Goal: Information Seeking & Learning: Learn about a topic

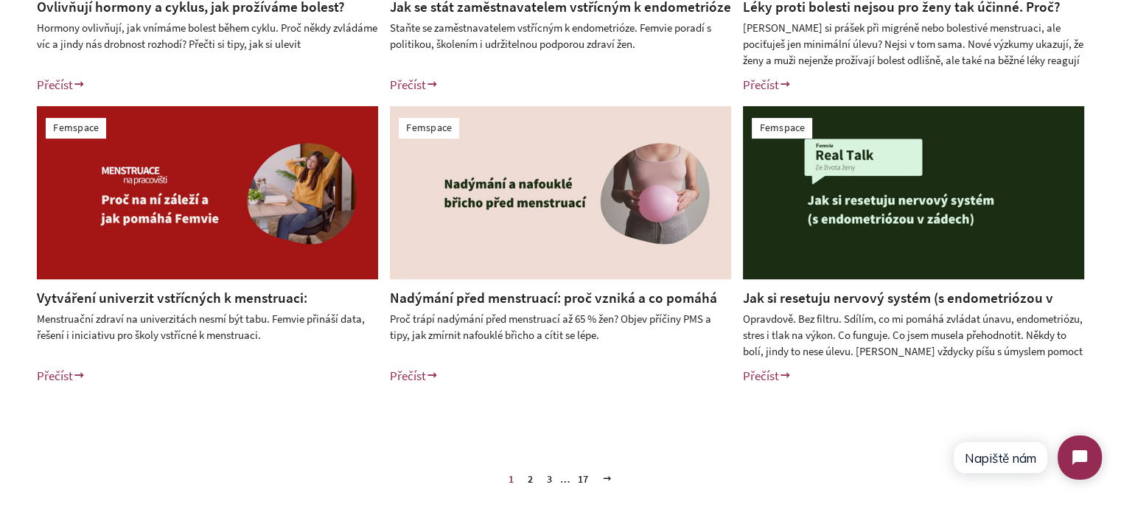
scroll to position [590, 0]
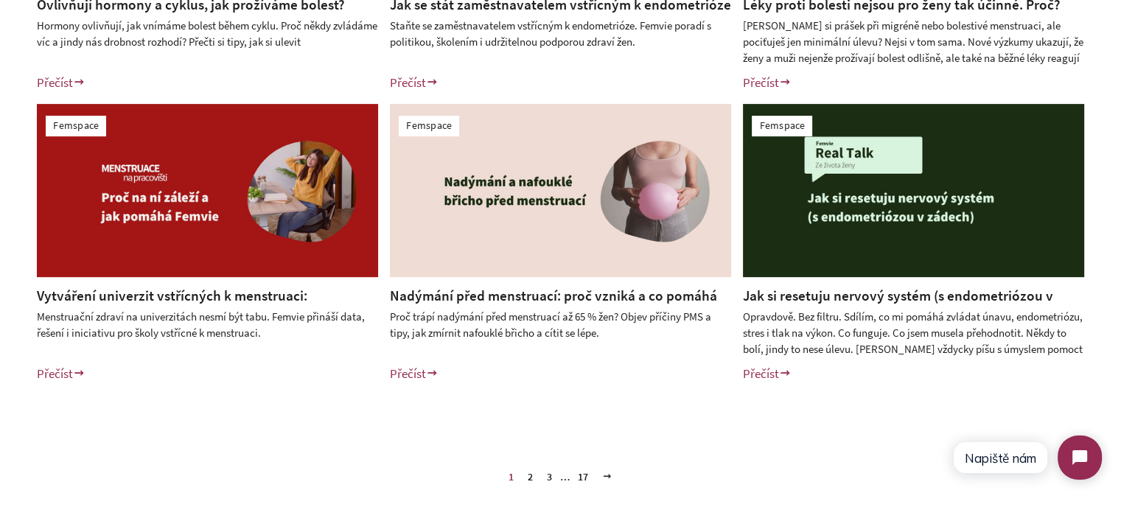
click at [529, 476] on link "2" at bounding box center [530, 477] width 17 height 22
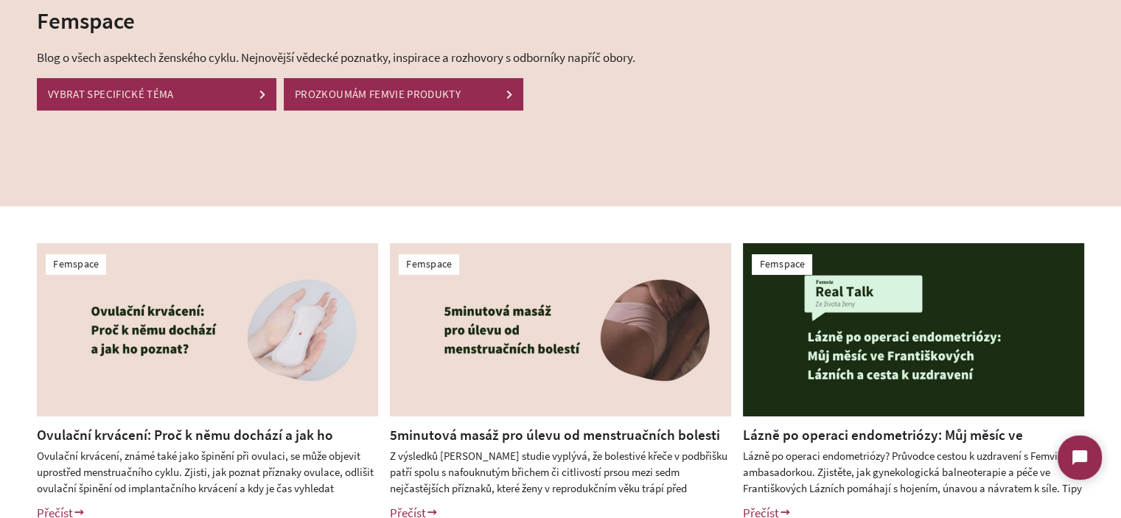
scroll to position [221, 0]
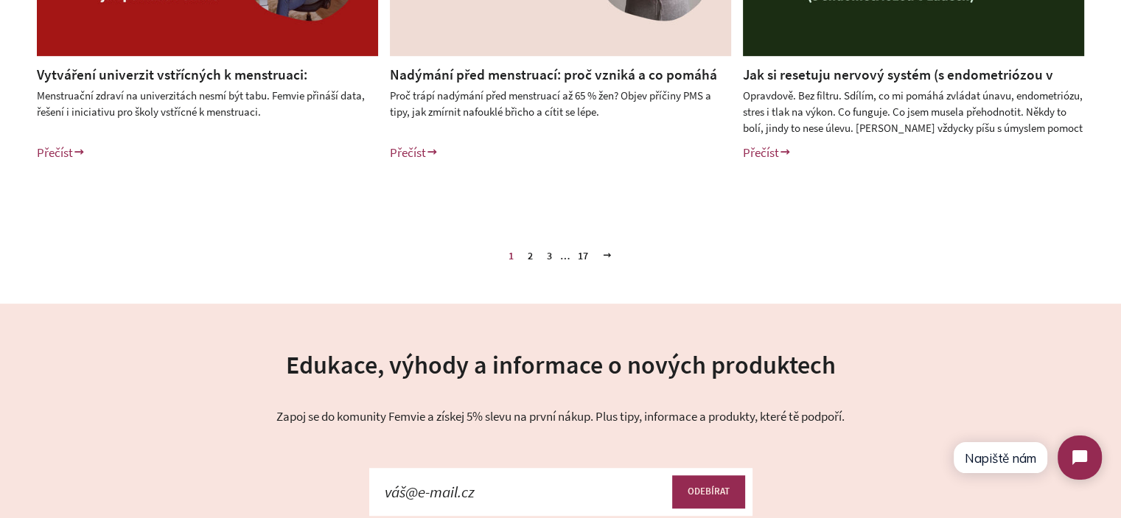
click at [547, 259] on link "3" at bounding box center [549, 256] width 17 height 22
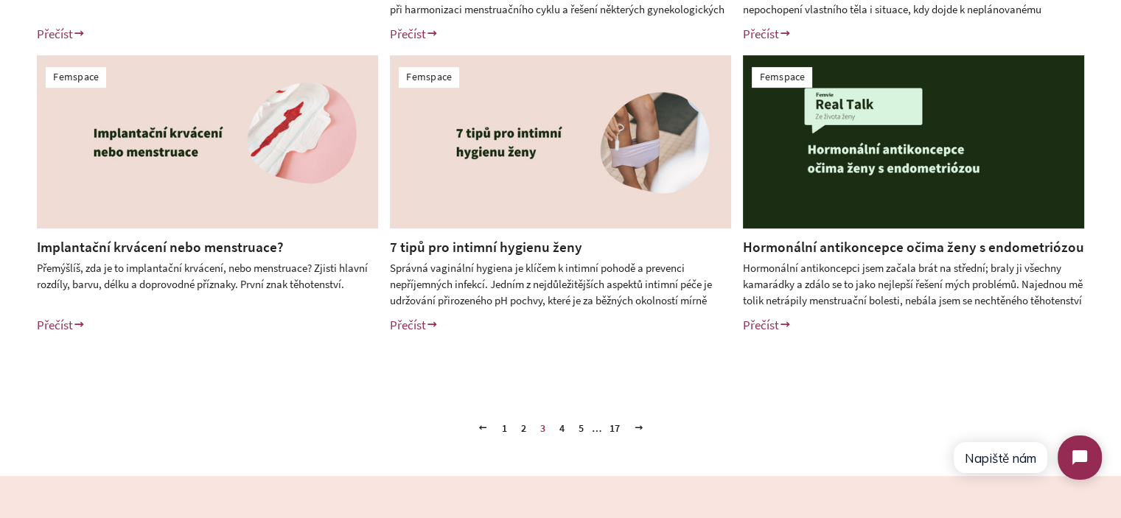
scroll to position [663, 0]
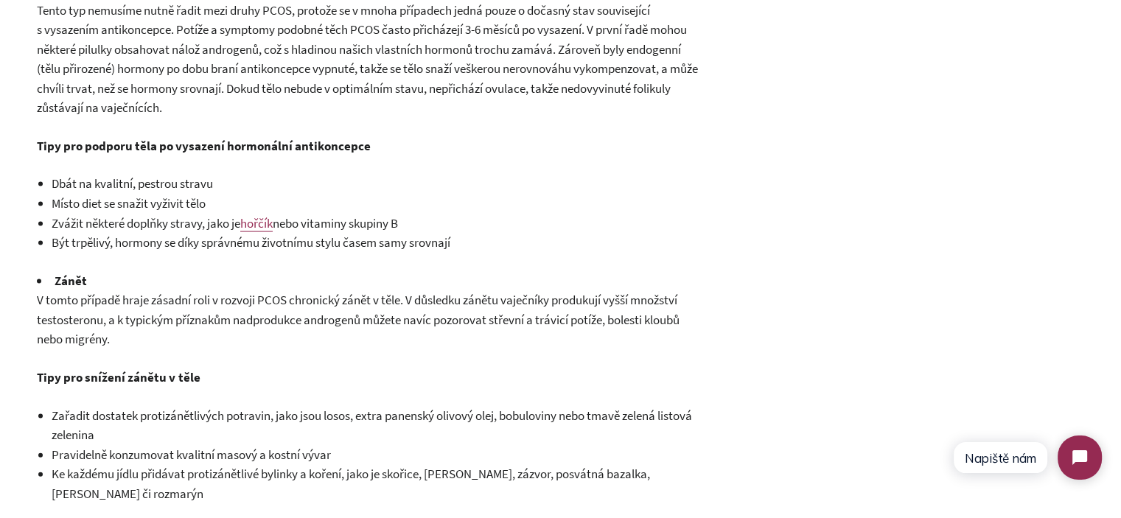
scroll to position [3096, 0]
